Goal: Transaction & Acquisition: Purchase product/service

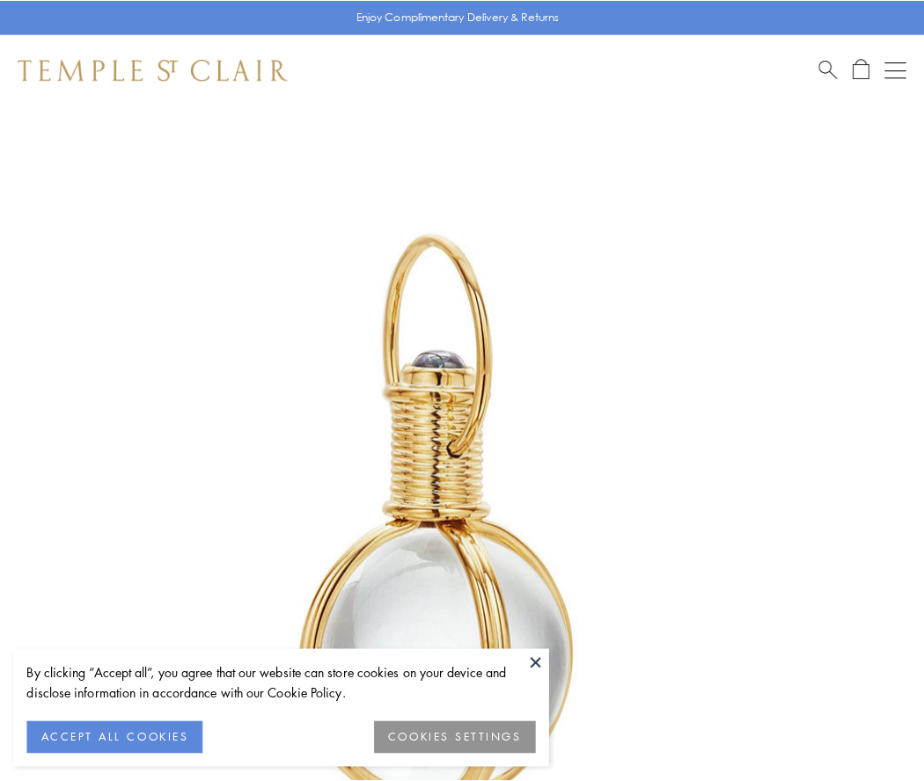
scroll to position [459, 0]
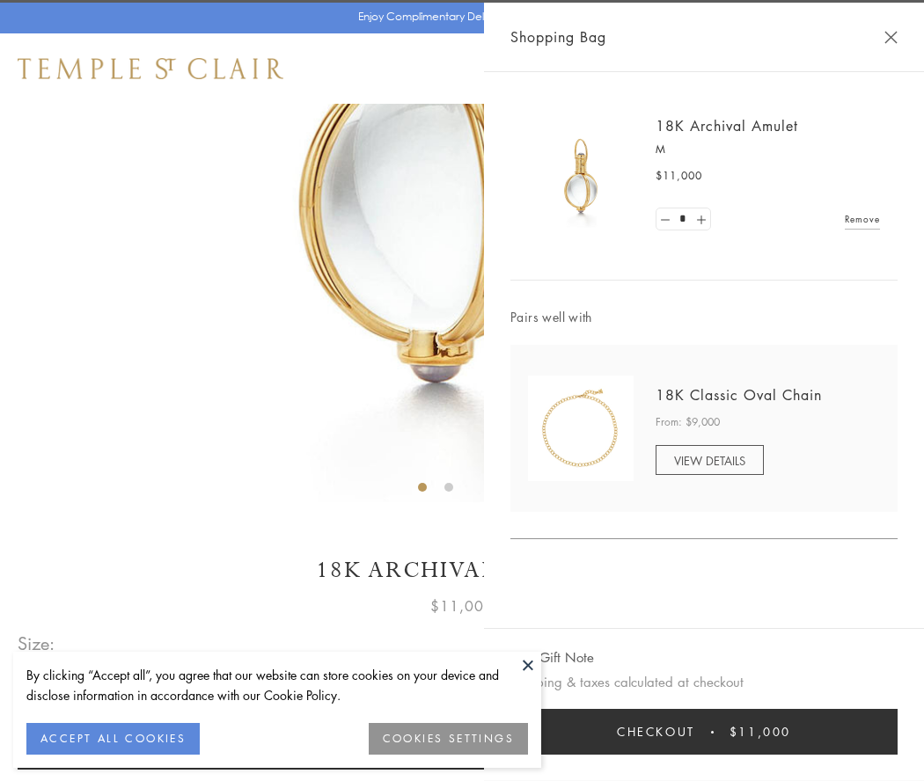
click at [704, 732] on button "Checkout $11,000" at bounding box center [703, 732] width 387 height 46
